Goal: Transaction & Acquisition: Download file/media

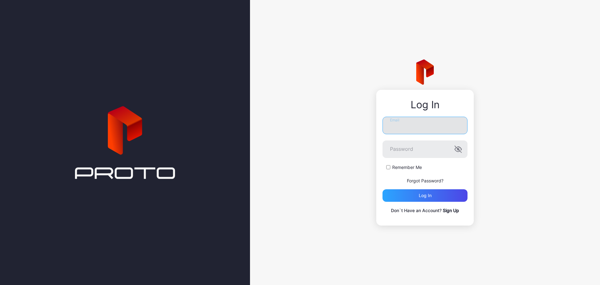
click at [415, 124] on input "Email" at bounding box center [425, 126] width 85 height 18
type input "**********"
click at [383, 189] on button "Log in" at bounding box center [425, 195] width 85 height 13
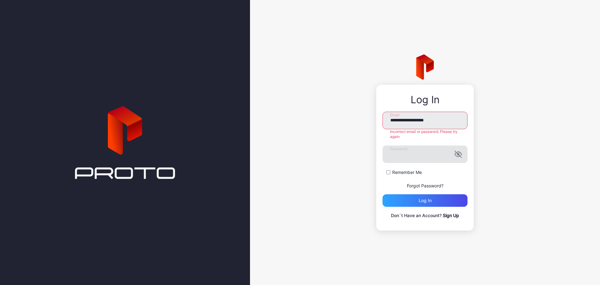
click at [460, 154] on icon "button" at bounding box center [459, 154] width 8 height 8
click at [429, 198] on div "Log in" at bounding box center [425, 200] width 13 height 5
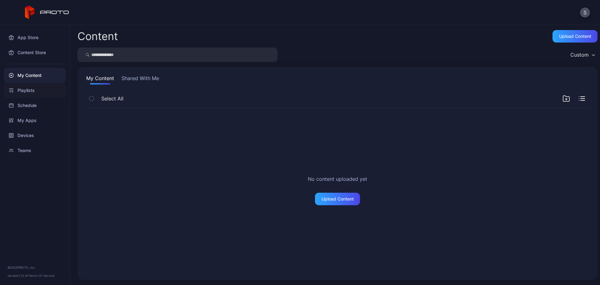
click at [38, 92] on div "Playlists" at bounding box center [35, 90] width 62 height 15
click at [126, 78] on button "Shared With Me" at bounding box center [141, 79] width 40 height 10
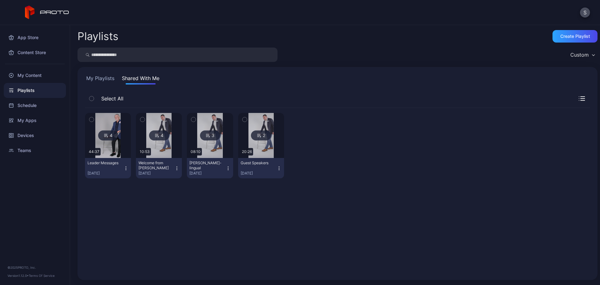
click at [126, 168] on icon "button" at bounding box center [126, 168] width 0 height 0
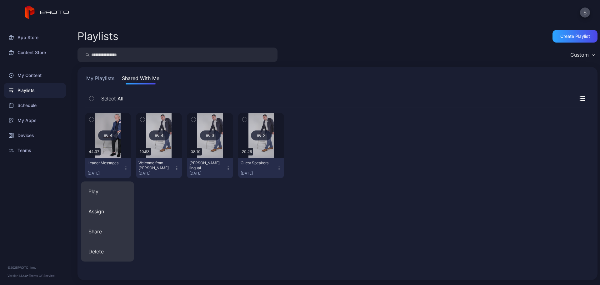
click at [169, 197] on div "4 44:37 Leader Messages [DATE] 4 10:53 Welcome from [PERSON_NAME][DATE] 3 08:10…" at bounding box center [337, 190] width 505 height 164
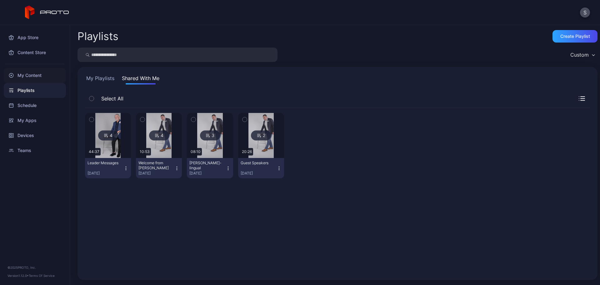
click at [27, 74] on div "My Content" at bounding box center [35, 75] width 62 height 15
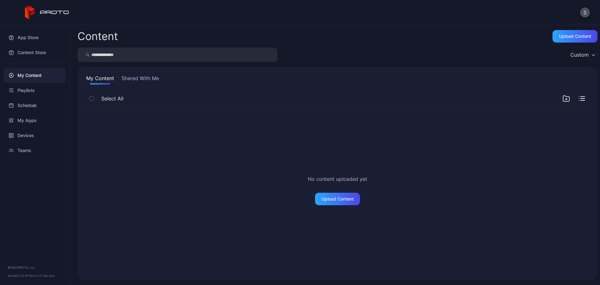
click at [146, 74] on div "My Content Shared With Me Select All No content uploaded yet Upload Content" at bounding box center [338, 173] width 520 height 213
click at [146, 77] on button "Shared With Me" at bounding box center [140, 79] width 40 height 10
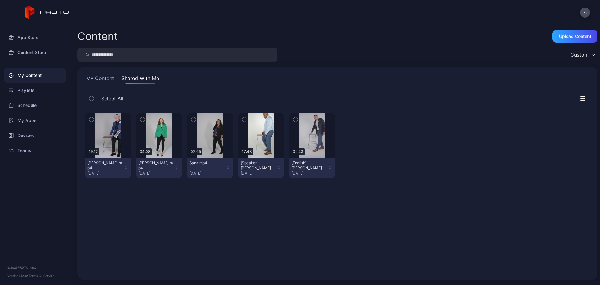
click at [124, 166] on icon "button" at bounding box center [125, 168] width 5 height 5
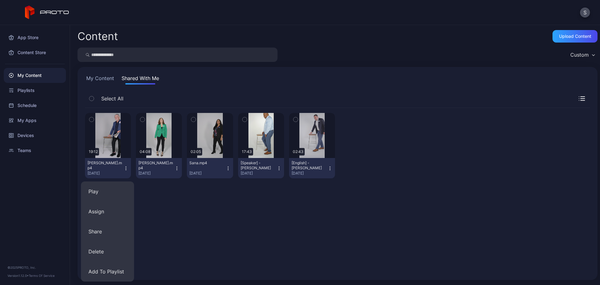
click at [239, 239] on div "Preview 19:12 [PERSON_NAME].mp4 [DATE] Preview 04:08 [PERSON_NAME].mp4 [DATE] P…" at bounding box center [337, 190] width 515 height 174
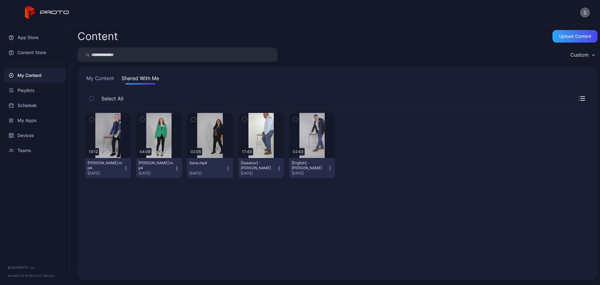
click at [585, 12] on button "S" at bounding box center [585, 13] width 10 height 10
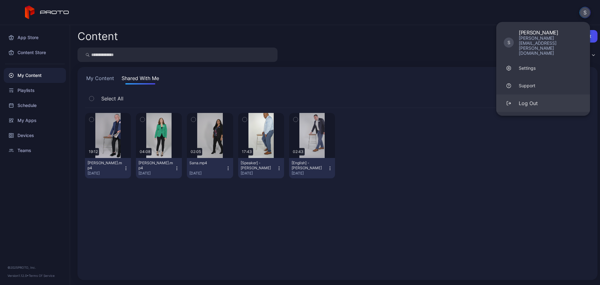
click at [531, 99] on div "Log Out" at bounding box center [528, 103] width 19 height 8
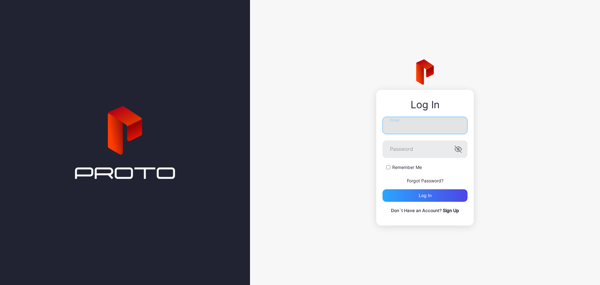
click at [421, 126] on input "Email" at bounding box center [425, 126] width 85 height 18
type input "**********"
click at [383, 189] on button "Log in" at bounding box center [425, 195] width 85 height 13
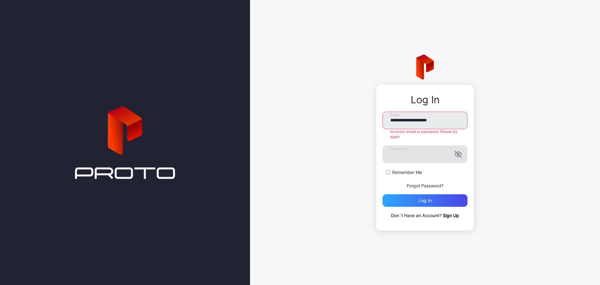
click at [457, 154] on icon "button" at bounding box center [459, 154] width 8 height 8
click at [383, 194] on button "Log in" at bounding box center [425, 200] width 85 height 13
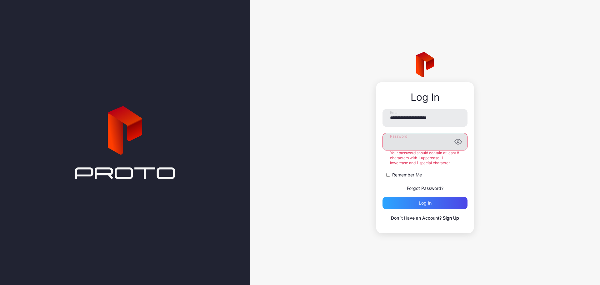
click at [383, 197] on button "Log in" at bounding box center [425, 203] width 85 height 13
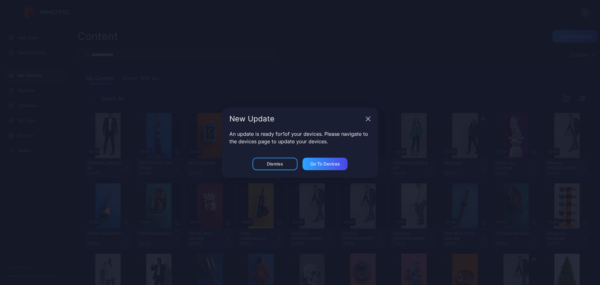
click at [369, 118] on icon "button" at bounding box center [368, 119] width 4 height 4
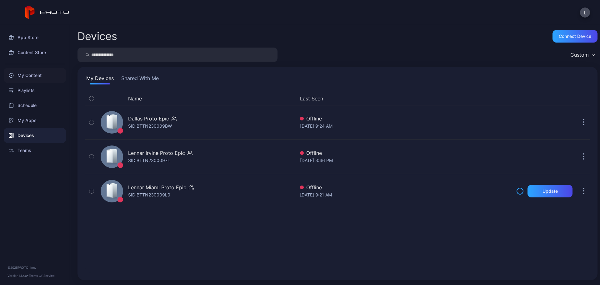
click at [27, 76] on div "My Content" at bounding box center [35, 75] width 62 height 15
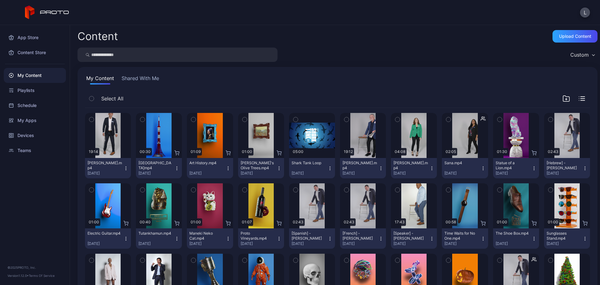
click at [377, 165] on button "[PERSON_NAME].mp4 [DATE]" at bounding box center [363, 168] width 46 height 20
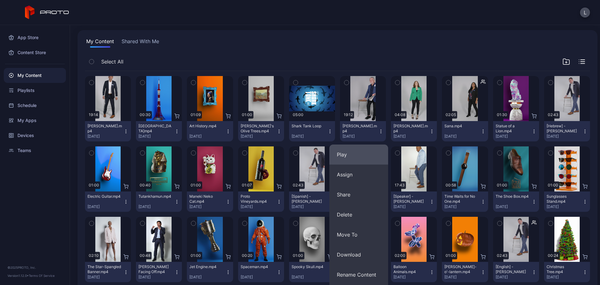
scroll to position [63, 0]
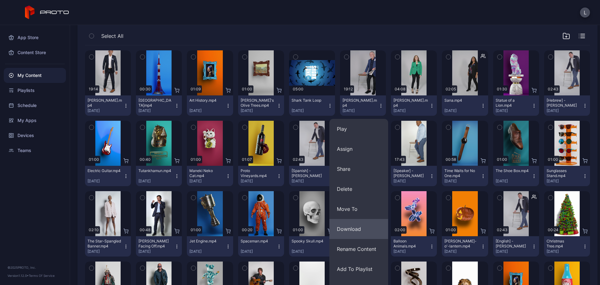
click at [348, 226] on button "Download" at bounding box center [359, 229] width 59 height 20
